Goal: Task Accomplishment & Management: Use online tool/utility

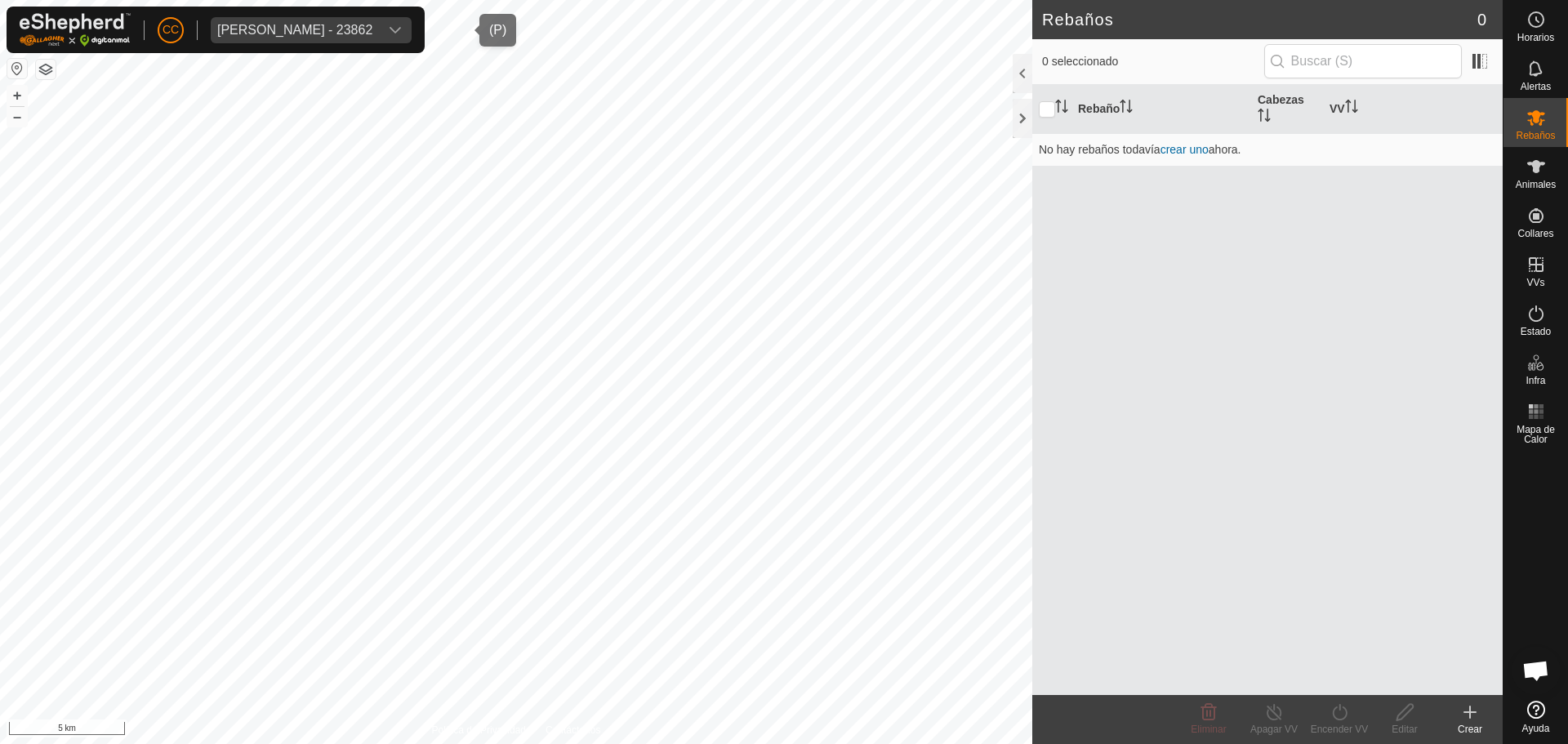
click at [316, 35] on div "[PERSON_NAME] - 23862" at bounding box center [295, 30] width 155 height 13
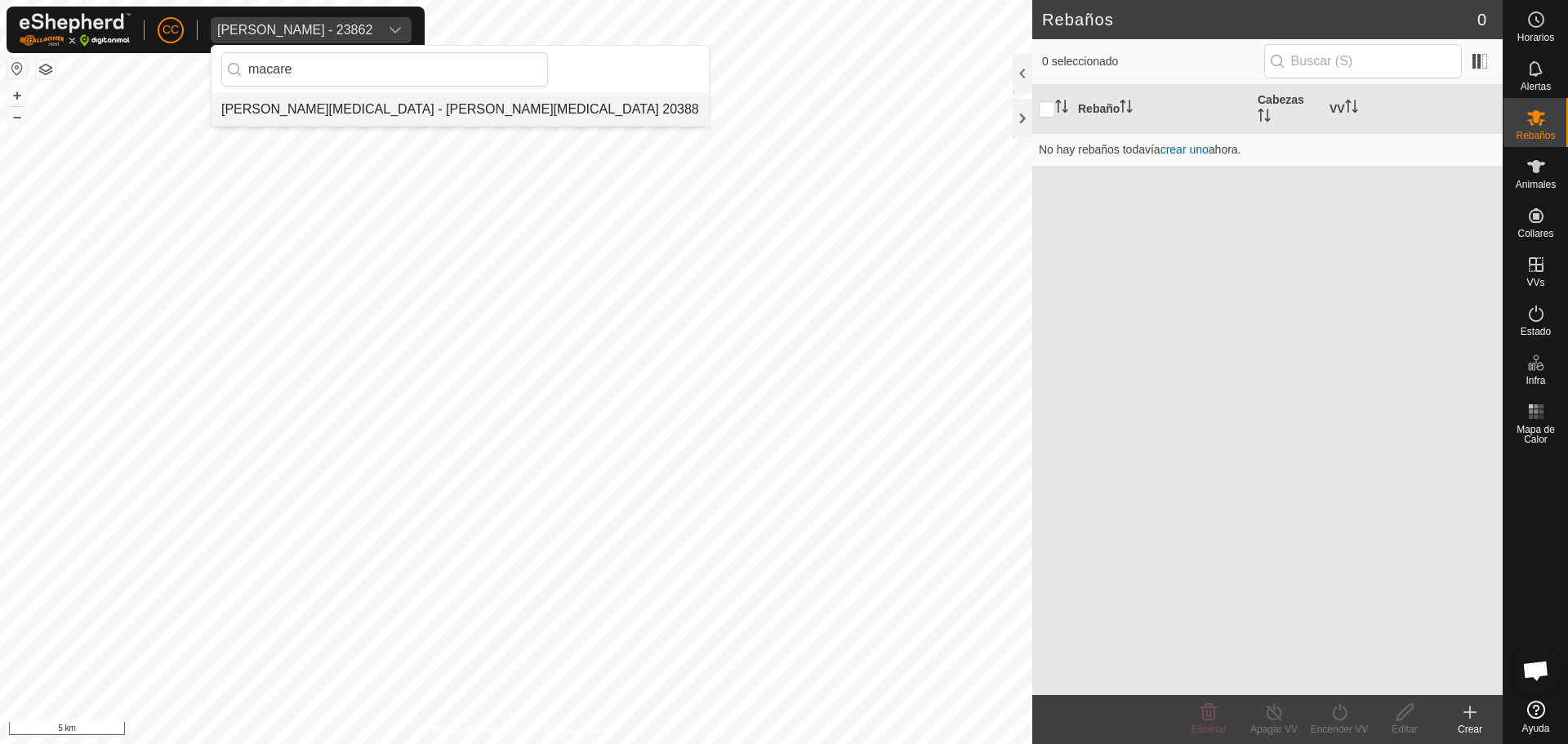
type input "macare"
click at [435, 108] on li "[PERSON_NAME][MEDICAL_DATA] - [PERSON_NAME][MEDICAL_DATA] 20388" at bounding box center [460, 109] width 497 height 33
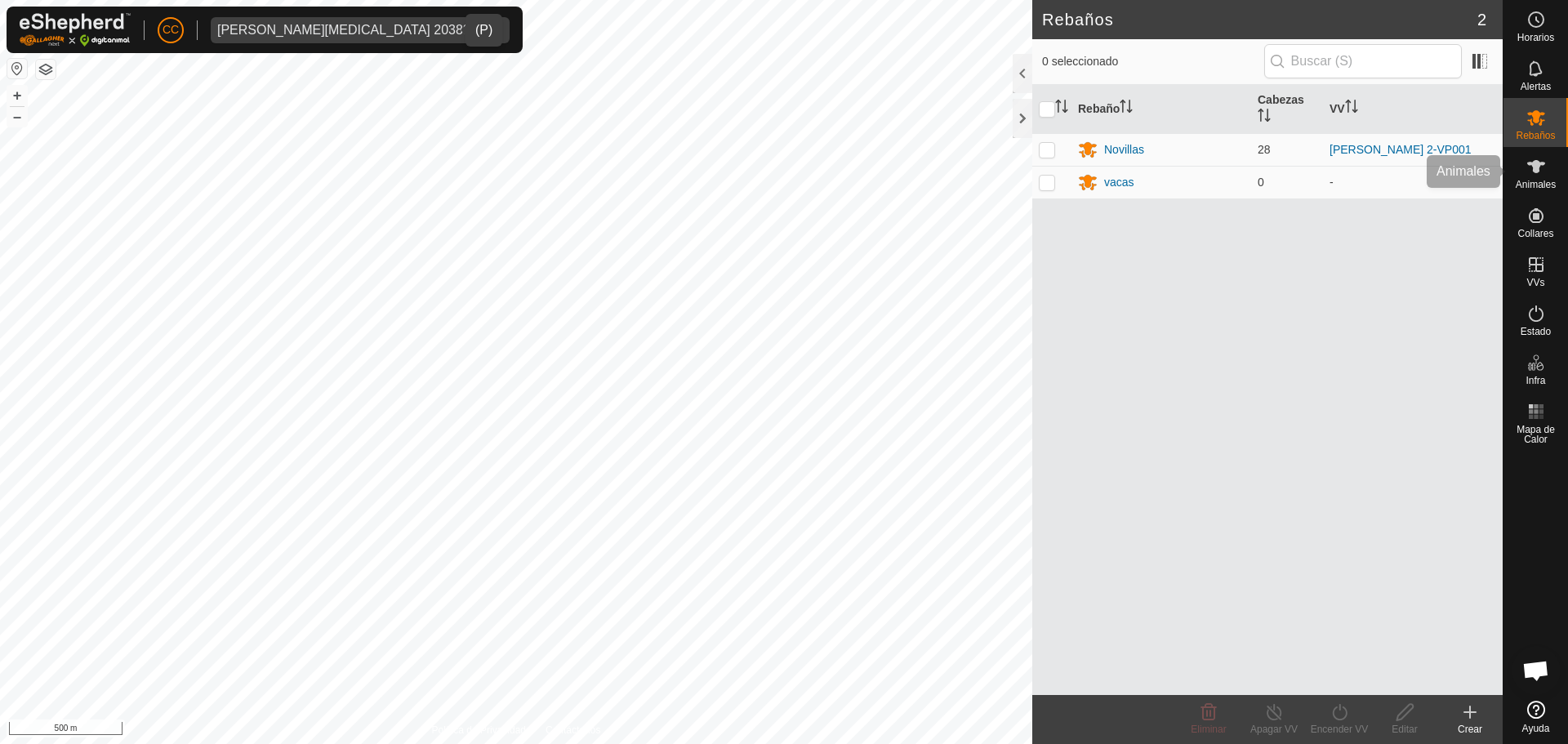
click at [1543, 172] on icon at bounding box center [1535, 166] width 19 height 19
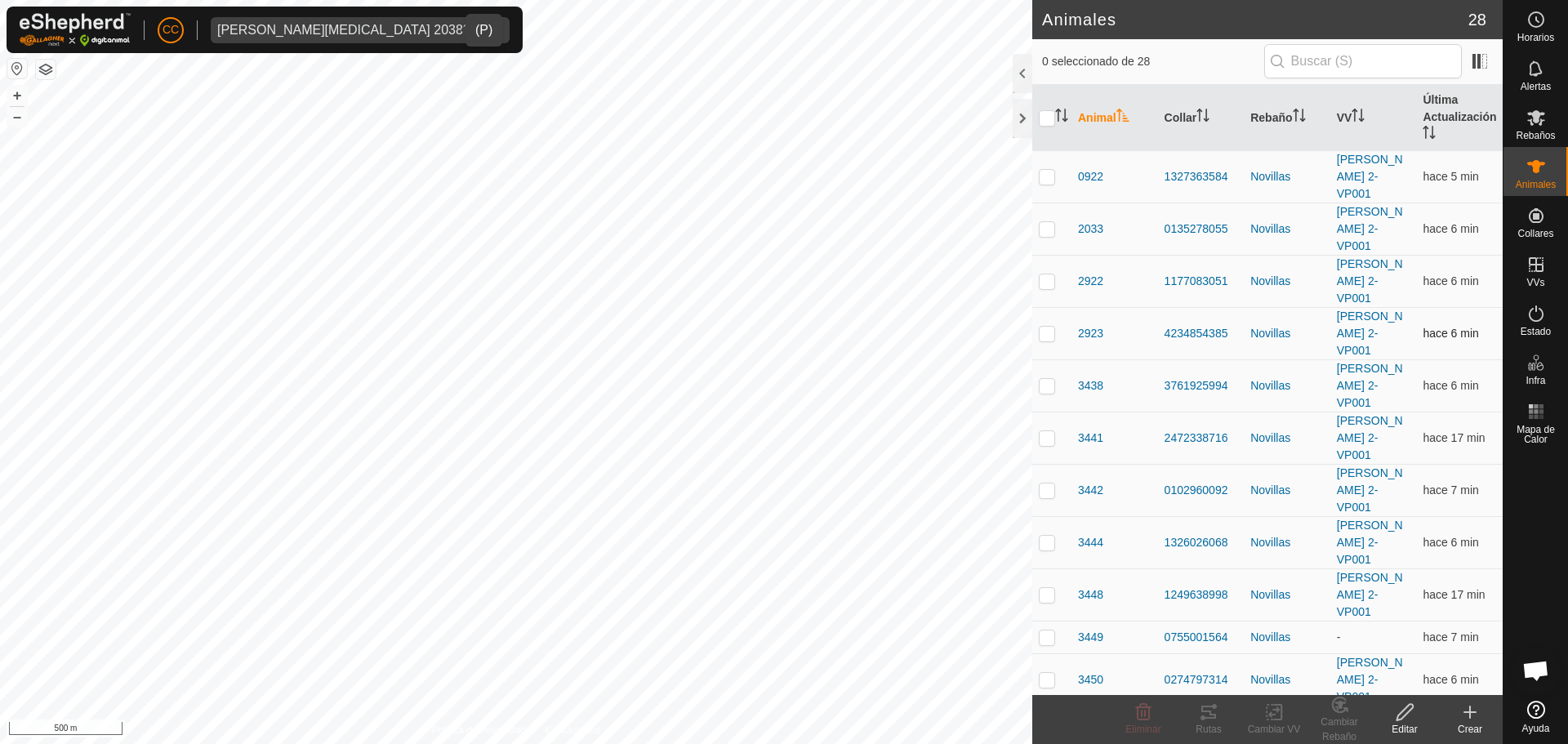
click at [1054, 327] on p-checkbox at bounding box center [1046, 333] width 16 height 13
checkbox input "true"
click at [1033, 66] on div "1 seleccionado de 28" at bounding box center [1267, 62] width 470 height 45
click at [1028, 67] on div at bounding box center [1022, 73] width 19 height 40
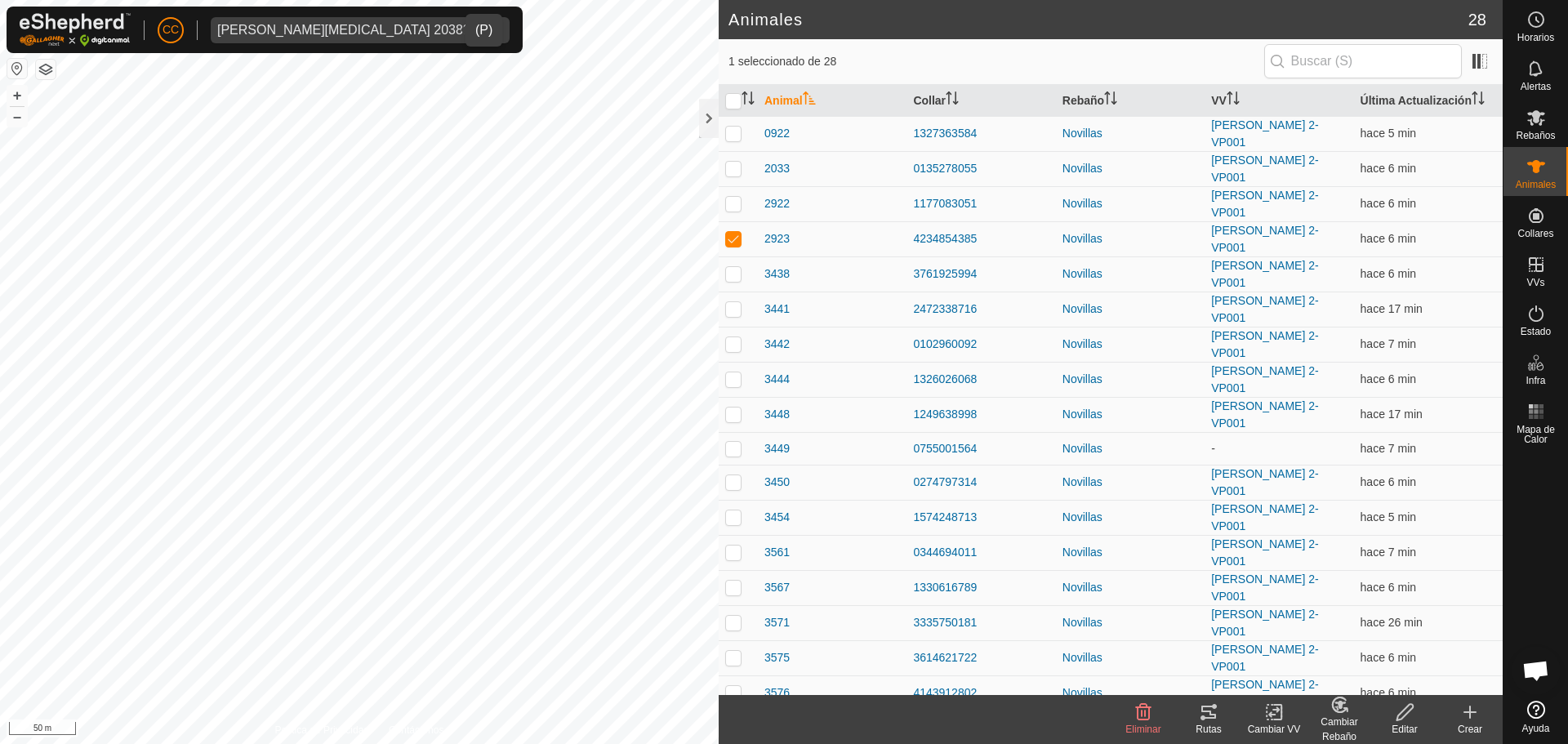
click at [1285, 725] on div "Cambiar VV" at bounding box center [1274, 729] width 66 height 14
click at [1289, 677] on link "Apagar VV" at bounding box center [1323, 676] width 162 height 33
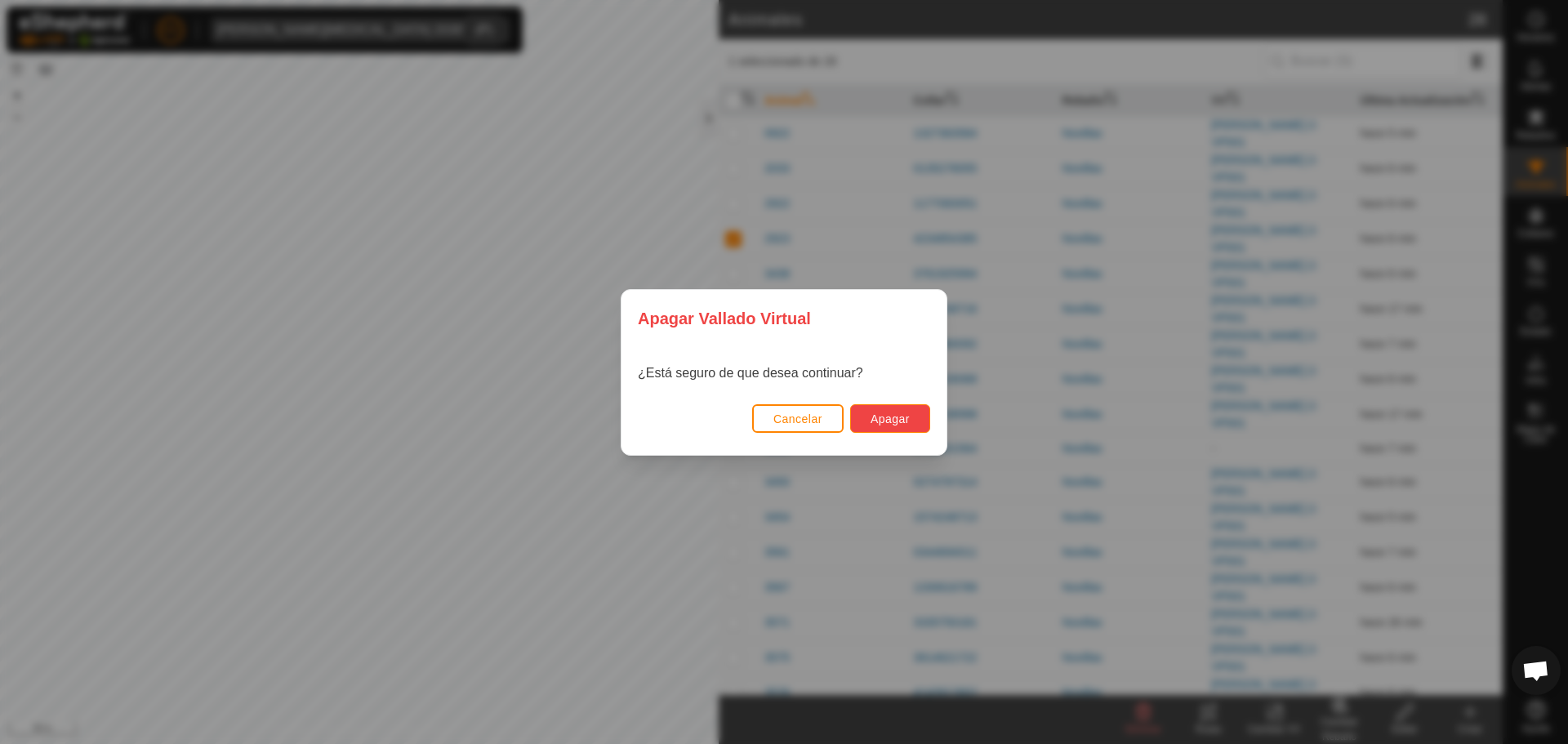
click at [900, 417] on span "Apagar" at bounding box center [890, 419] width 40 height 13
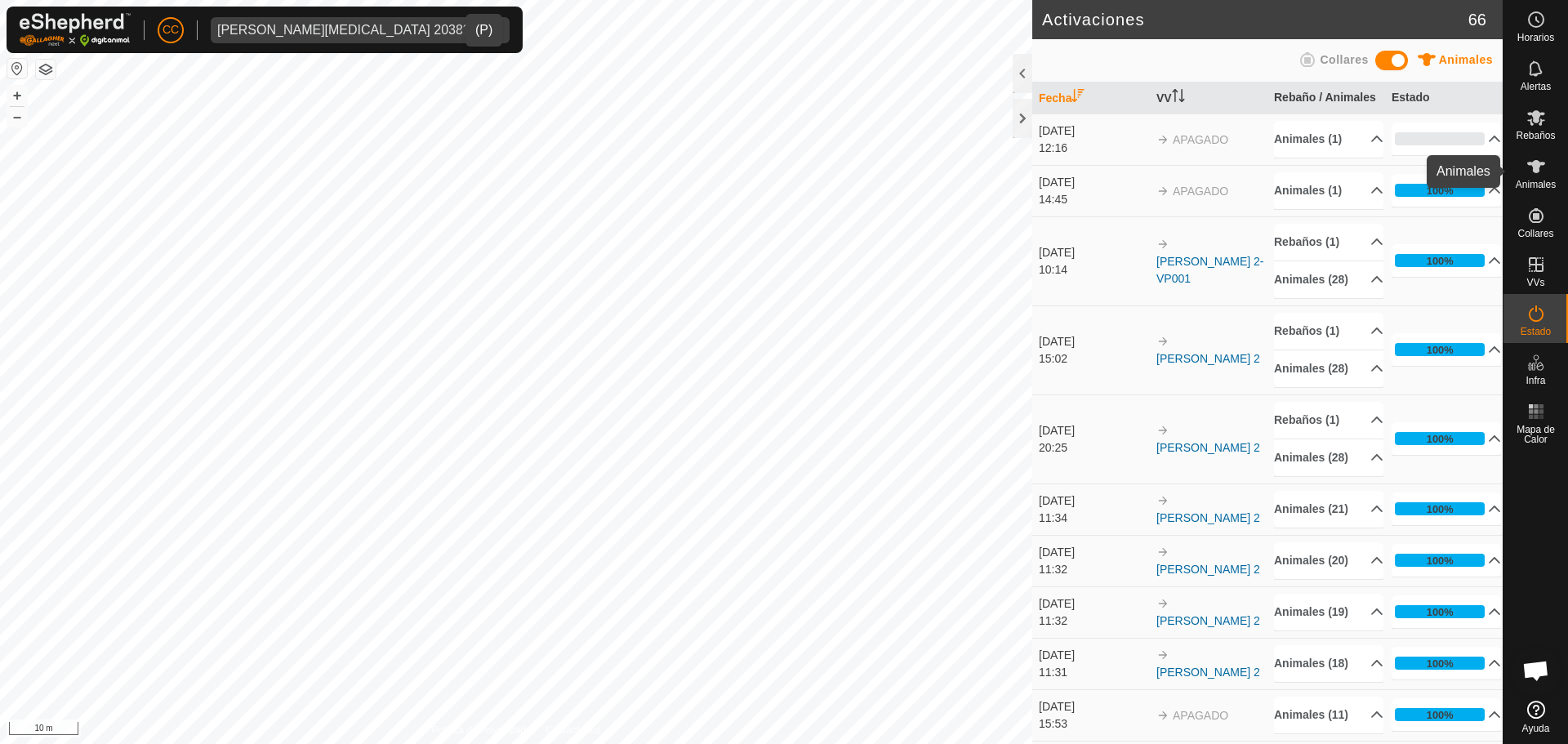
click at [1531, 164] on icon at bounding box center [1535, 167] width 18 height 13
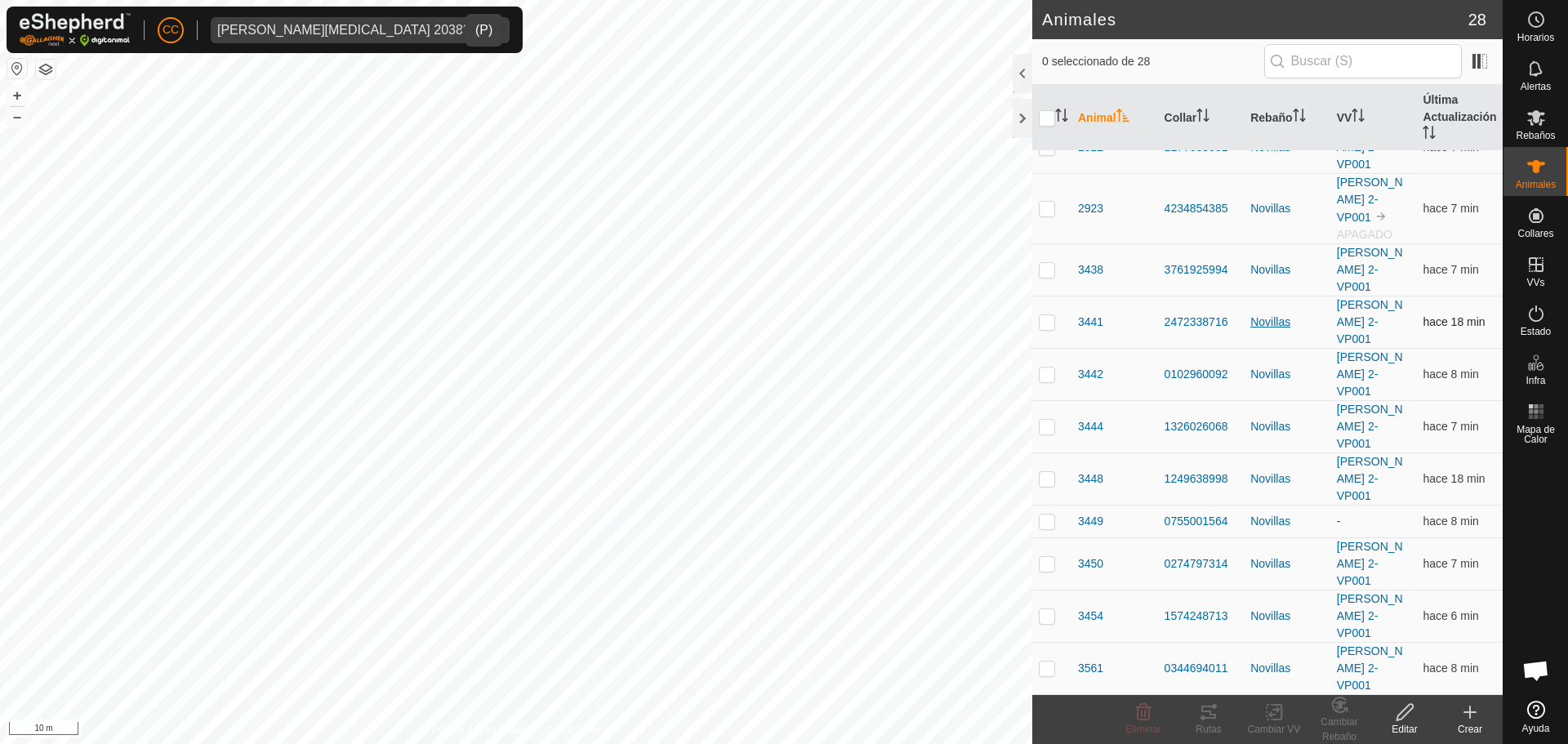
scroll to position [163, 0]
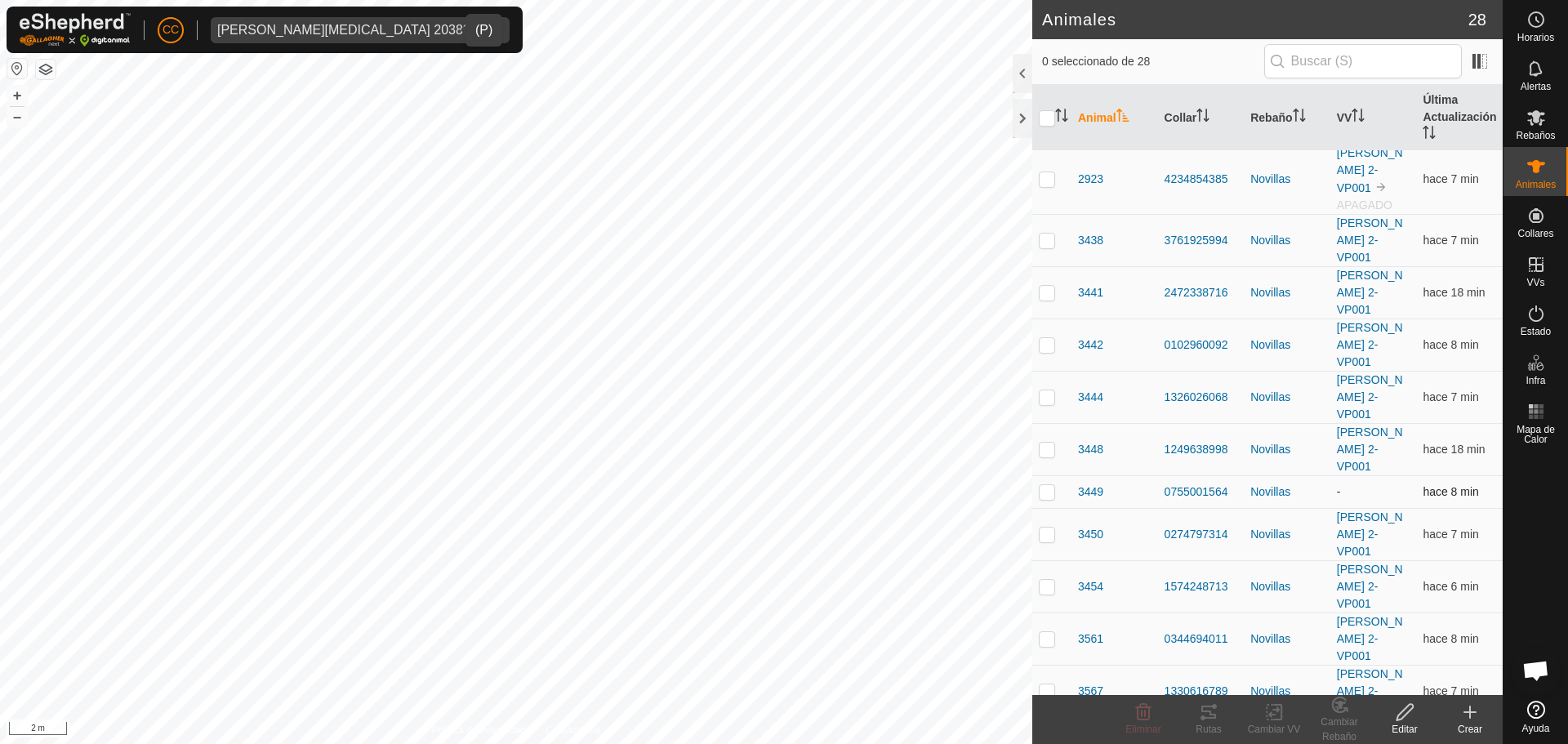
click at [1047, 476] on td at bounding box center [1051, 492] width 40 height 33
checkbox input "true"
click at [1272, 723] on div "Cambiar VV" at bounding box center [1274, 729] width 66 height 14
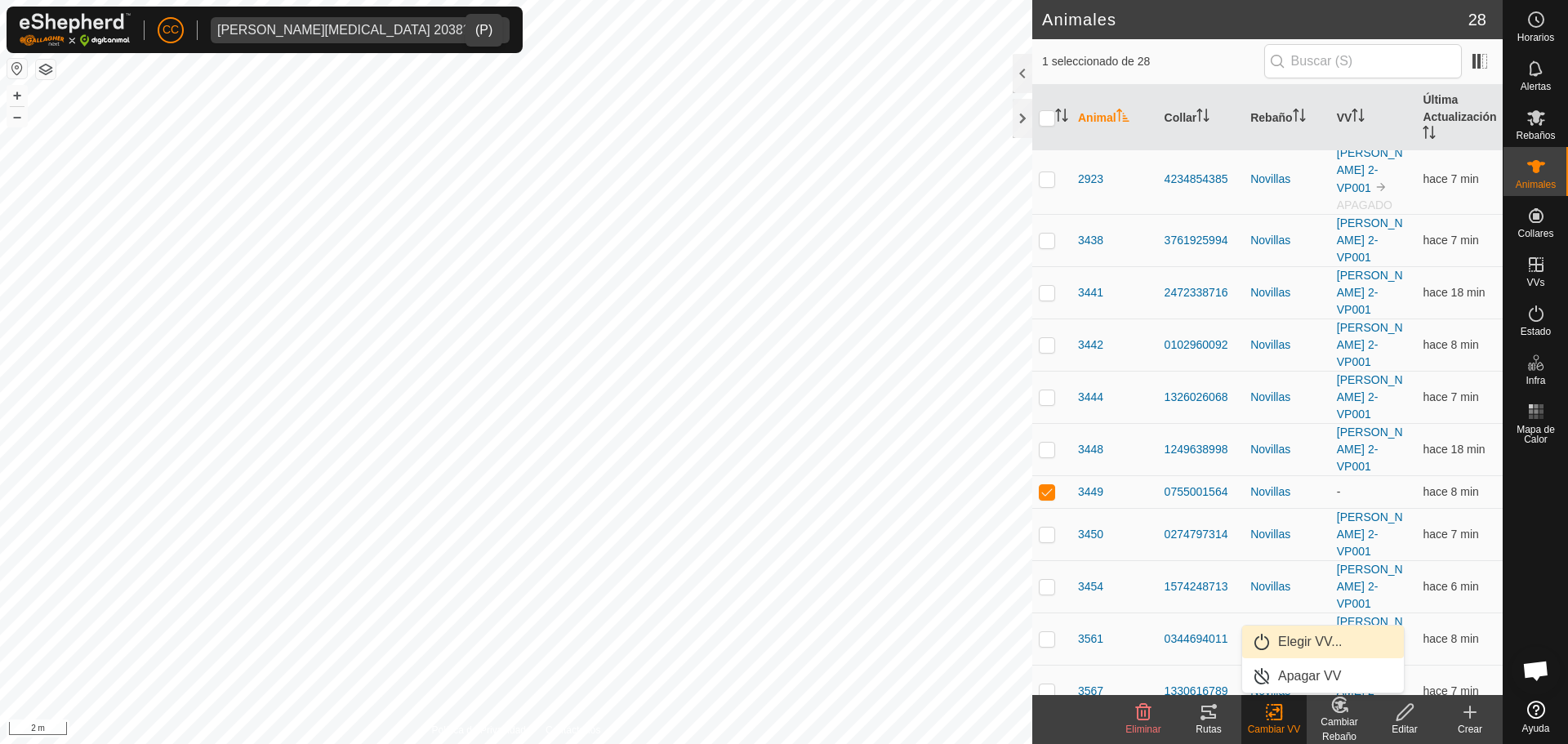
click at [1292, 642] on link "Elegir VV..." at bounding box center [1323, 641] width 162 height 33
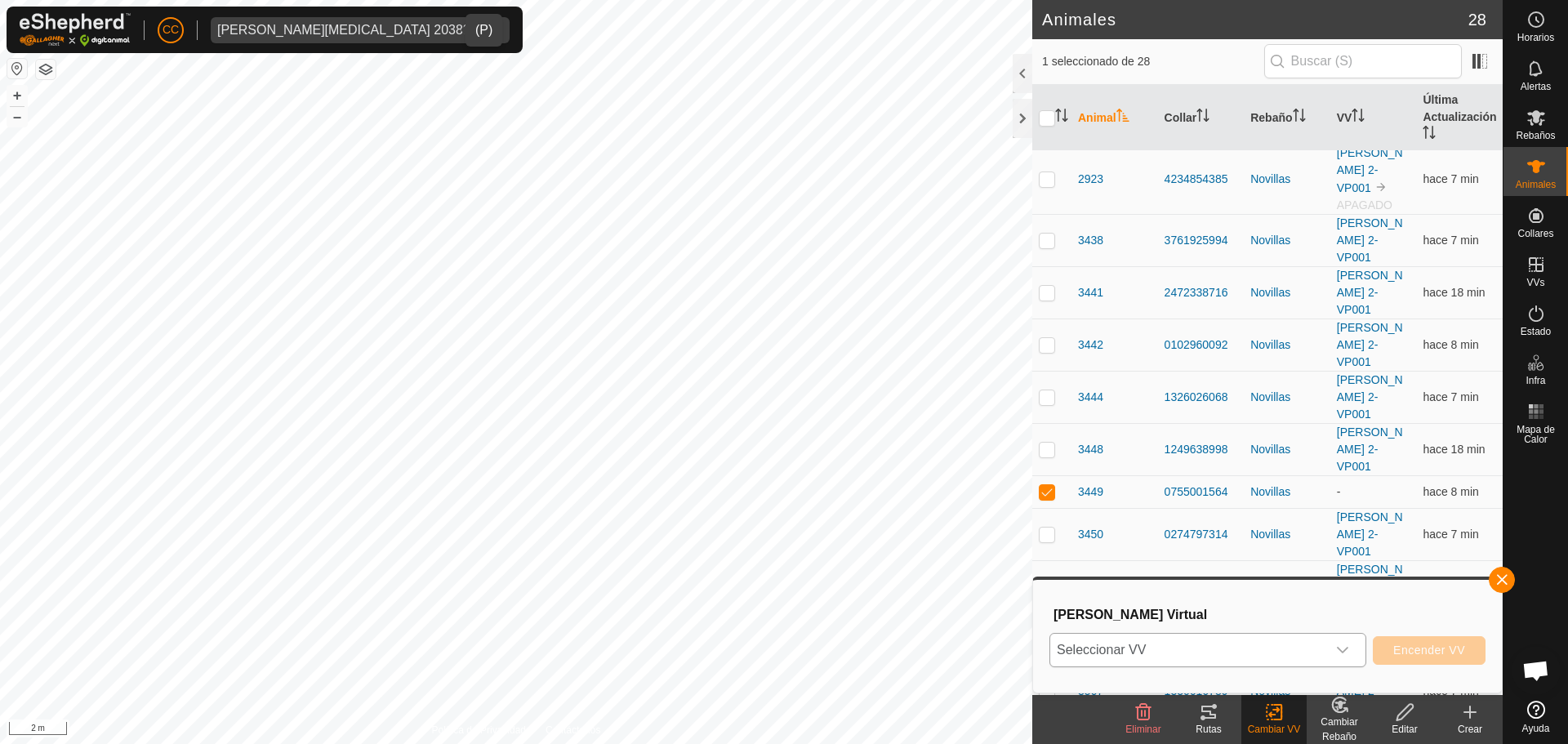
click at [1291, 652] on span "Seleccionar VV" at bounding box center [1188, 650] width 276 height 33
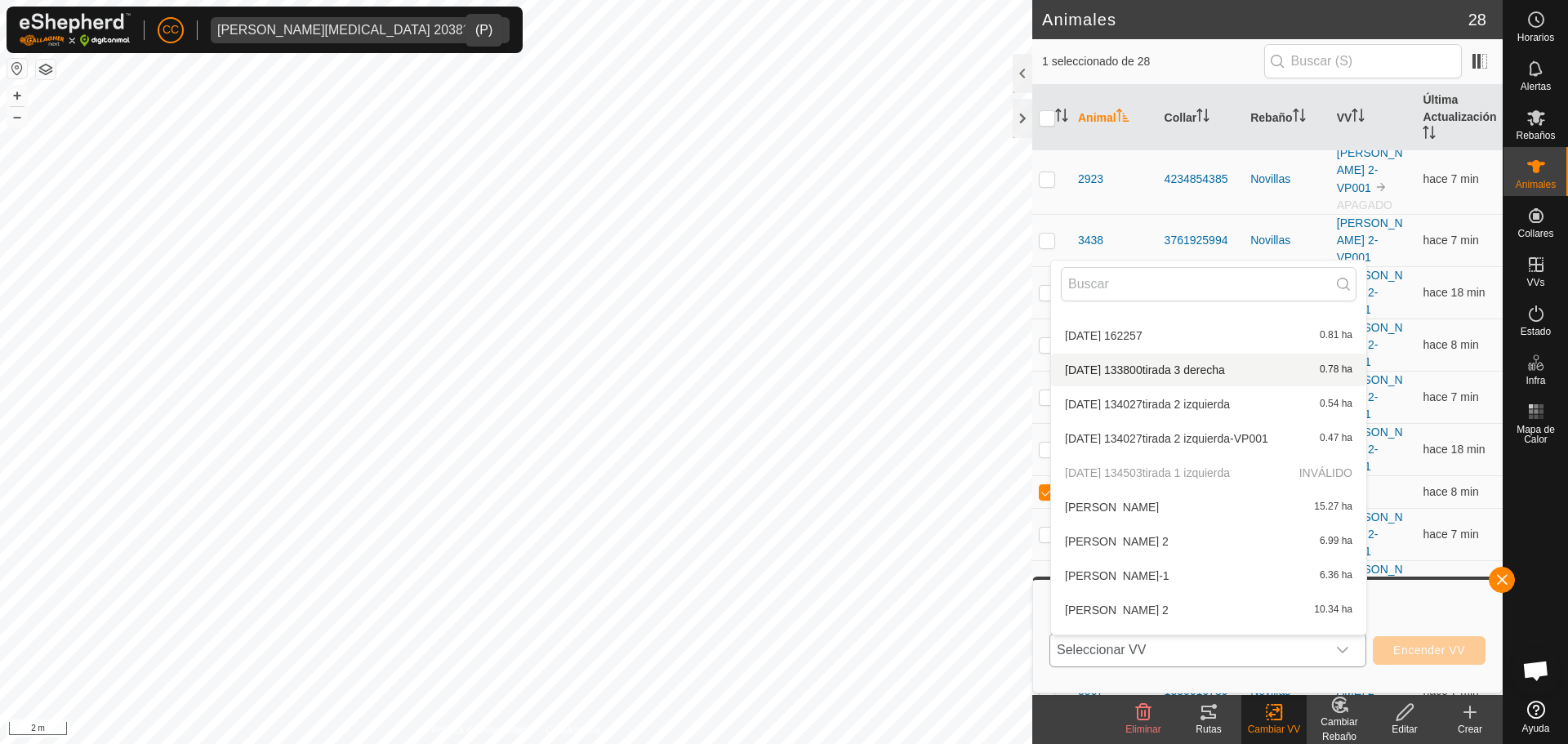
scroll to position [292, 0]
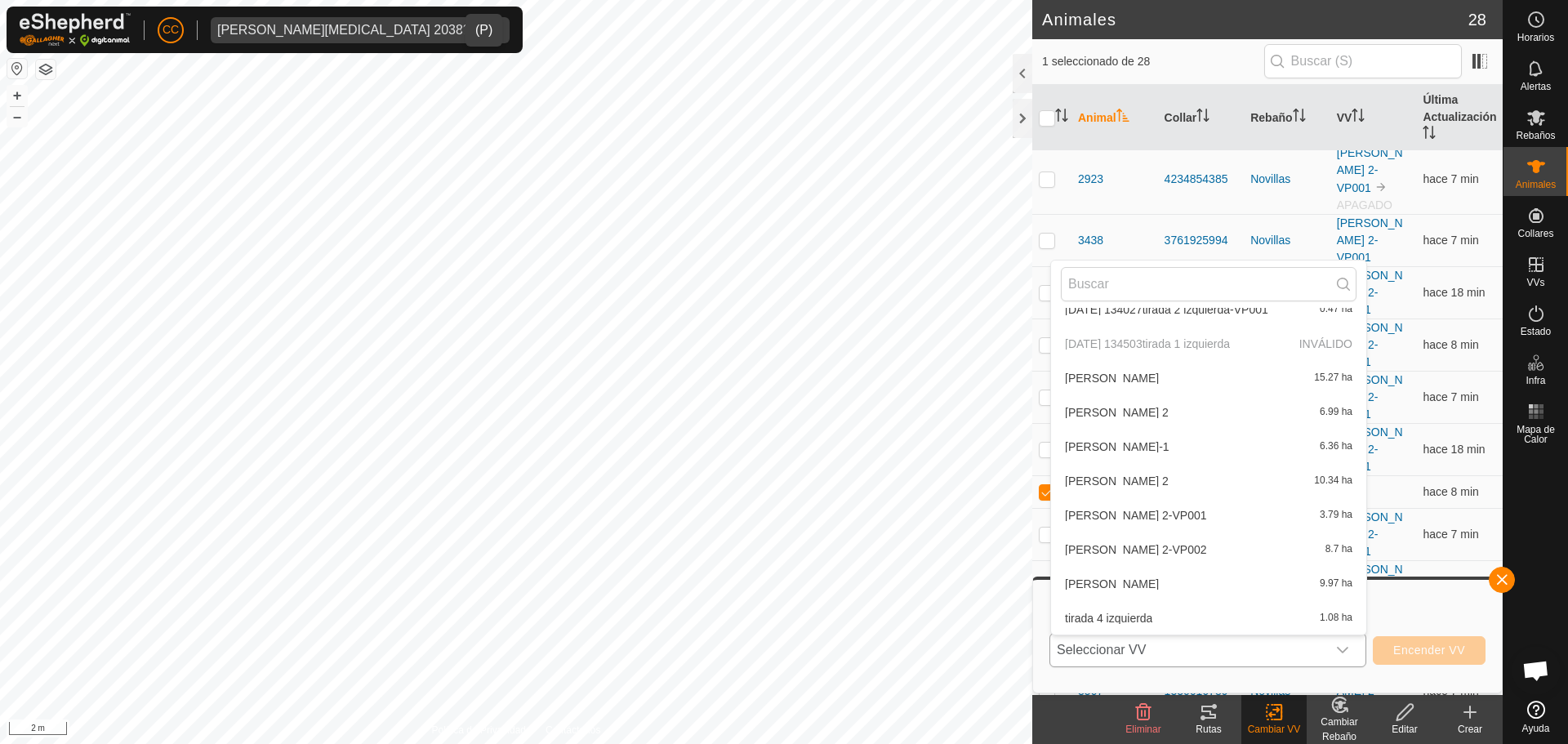
click at [1209, 513] on li "[PERSON_NAME] 2-VP001 3.79 ha" at bounding box center [1209, 515] width 316 height 33
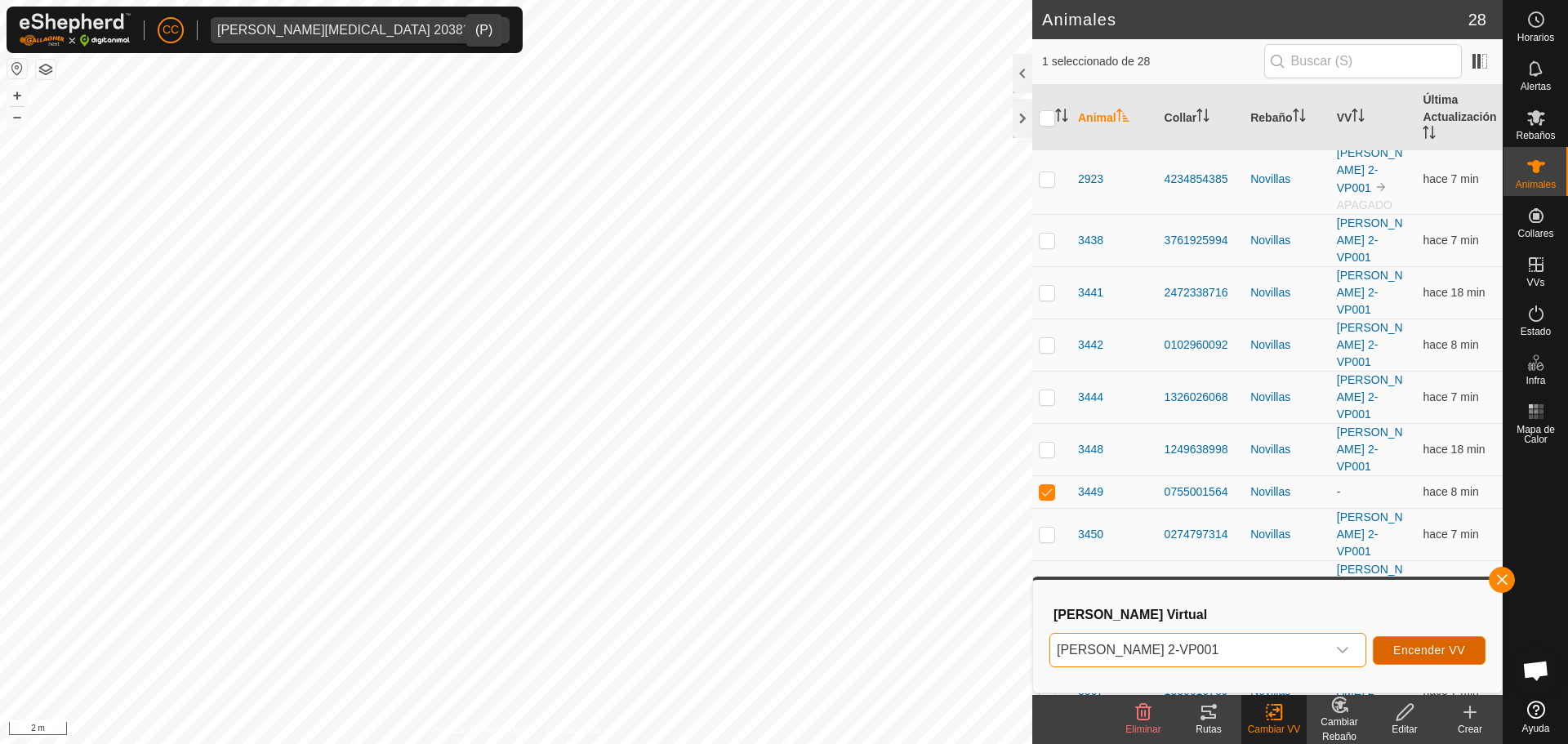
click at [1416, 655] on span "Encender VV" at bounding box center [1428, 651] width 72 height 13
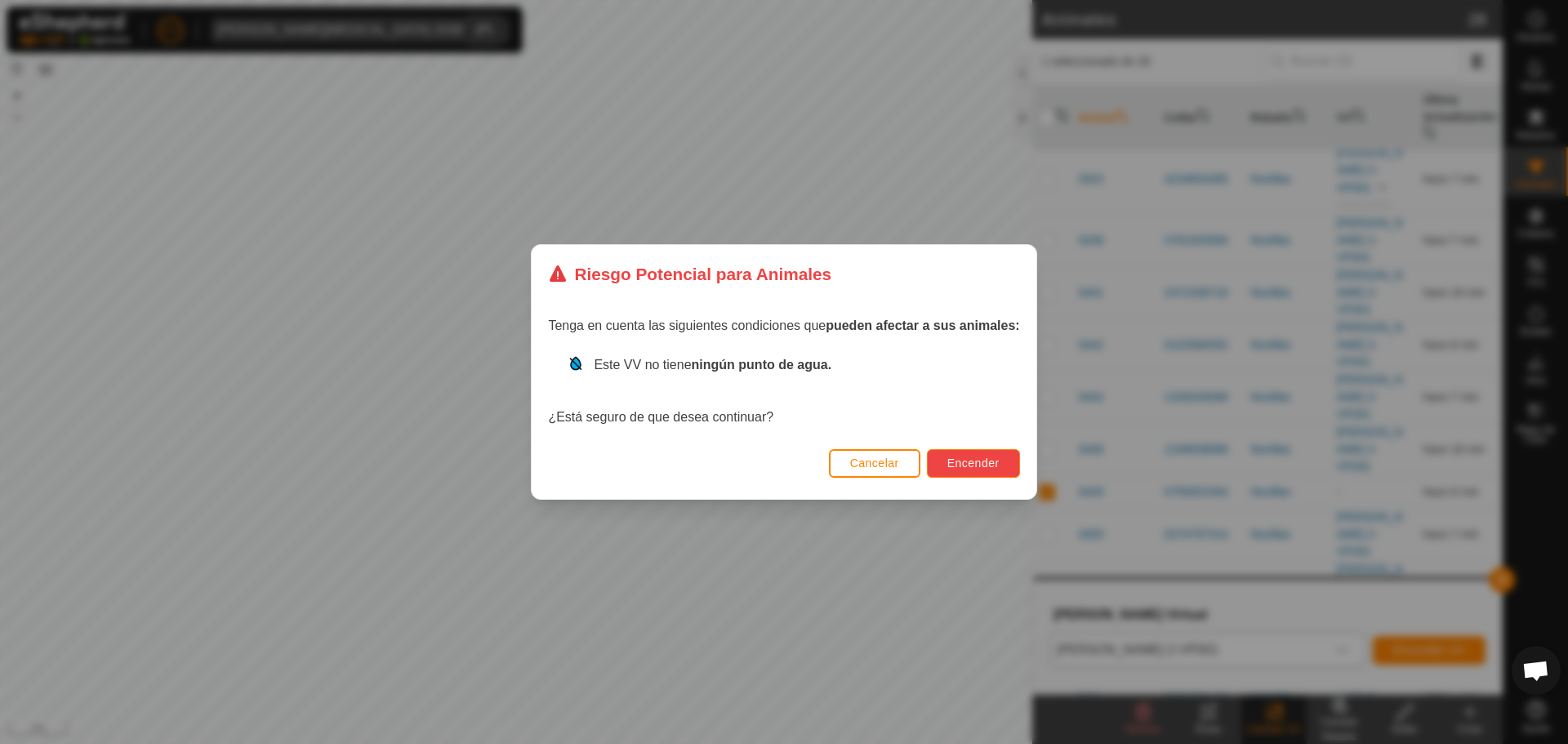
click at [991, 463] on span "Encender" at bounding box center [973, 463] width 52 height 13
